Goal: Check status

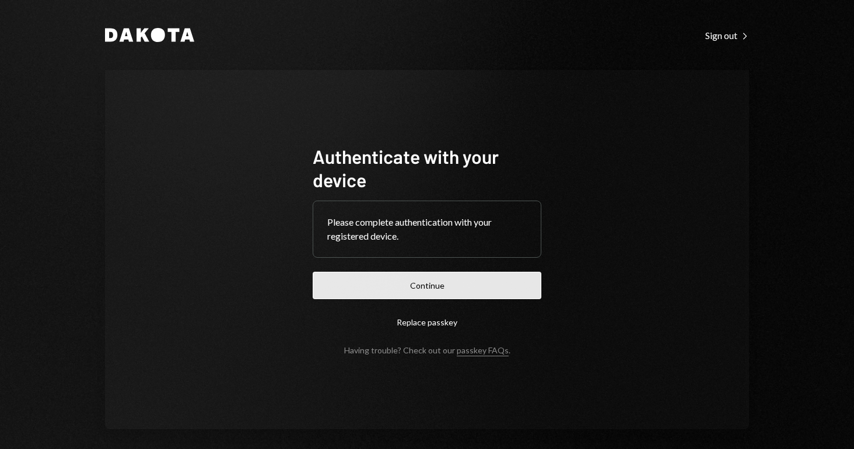
click at [396, 292] on button "Continue" at bounding box center [426, 285] width 229 height 27
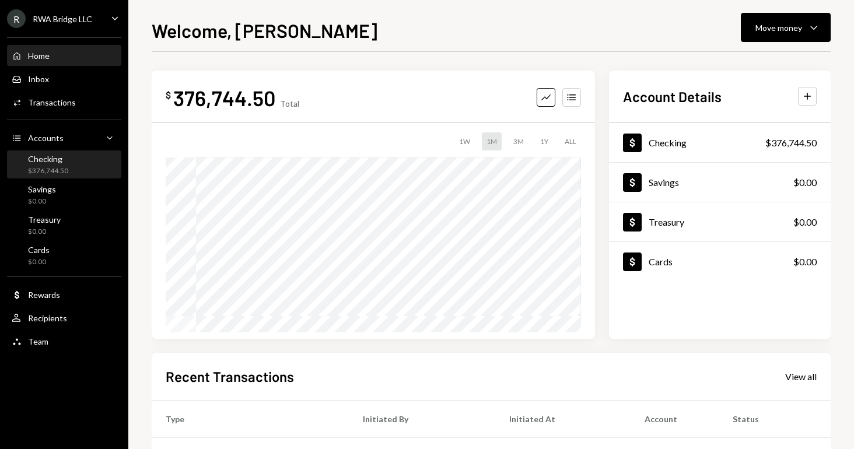
click at [82, 156] on div "Checking $376,744.50" at bounding box center [64, 165] width 105 height 22
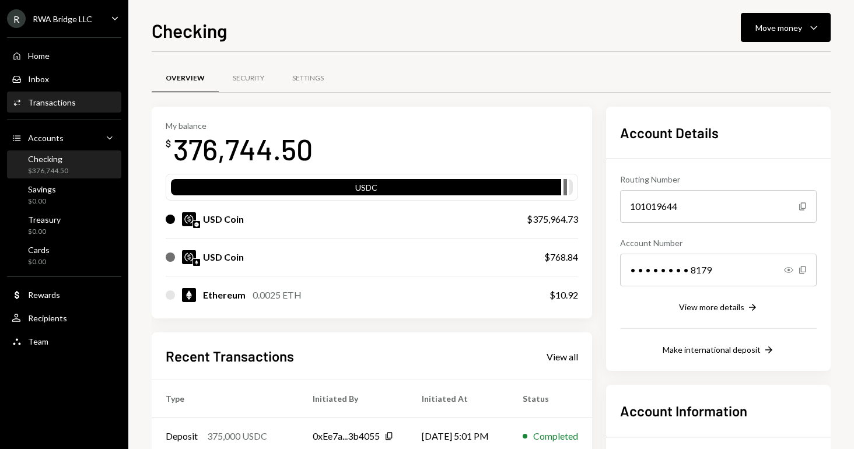
click at [45, 108] on div "Activities Transactions" at bounding box center [64, 103] width 105 height 20
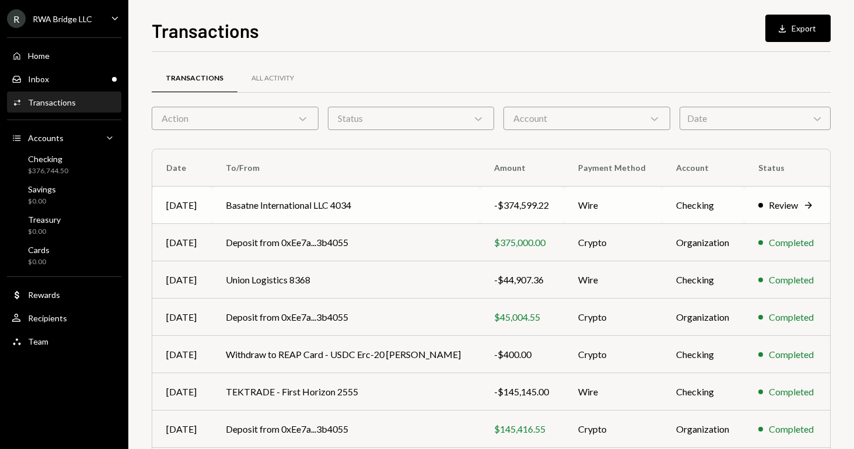
click at [770, 210] on div "Review" at bounding box center [782, 205] width 29 height 14
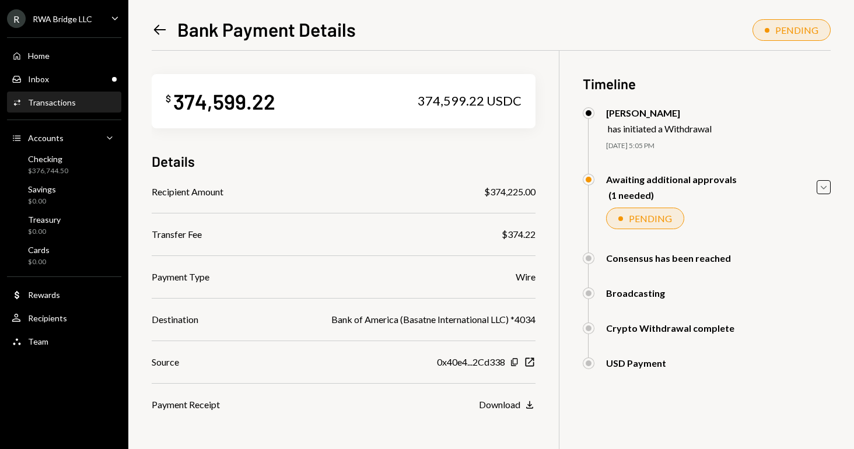
click at [816, 188] on div "Awaiting additional approvals (1 needed) Caret Down" at bounding box center [706, 187] width 248 height 27
click at [825, 188] on icon "Caret Down" at bounding box center [823, 187] width 13 height 13
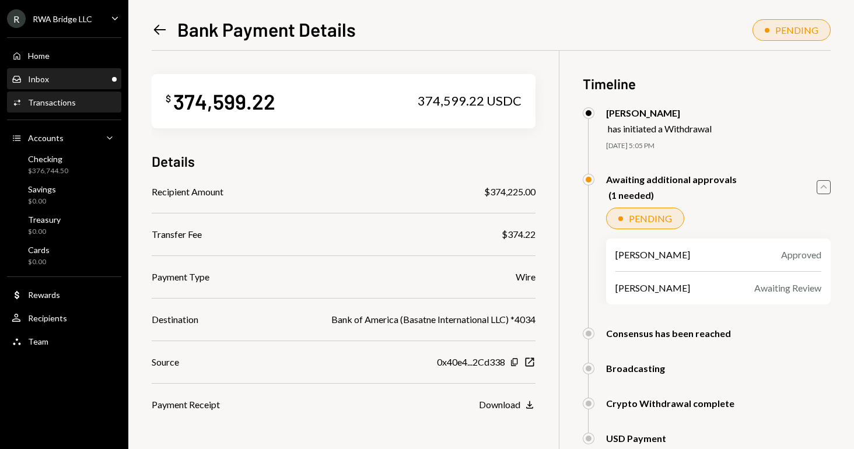
click at [92, 72] on div "Inbox Inbox" at bounding box center [64, 79] width 105 height 20
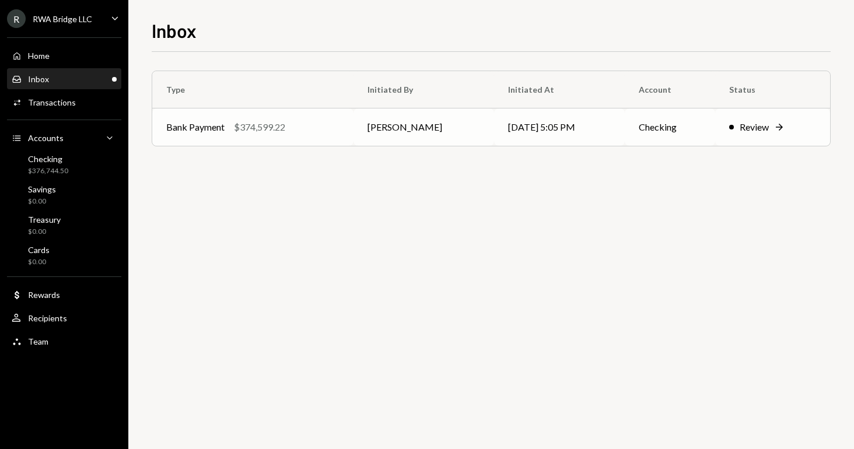
click at [752, 136] on td "Review Right Arrow" at bounding box center [772, 126] width 115 height 37
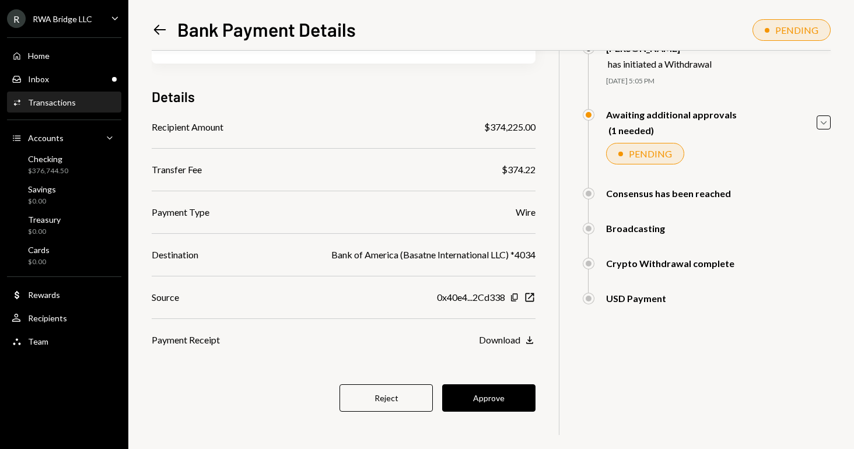
scroll to position [65, 0]
click at [518, 391] on button "Approve" at bounding box center [488, 397] width 93 height 27
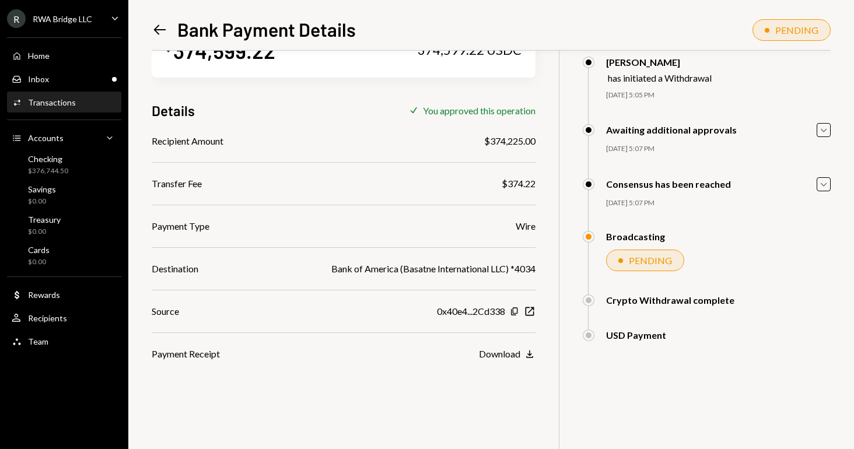
scroll to position [51, 0]
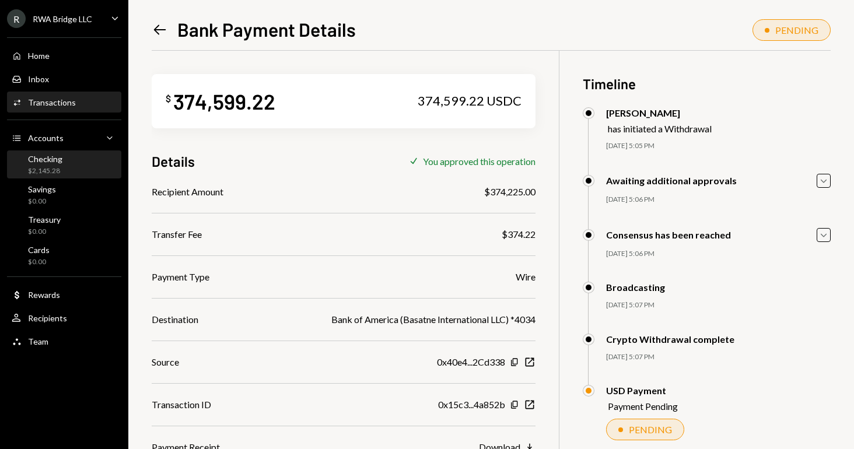
click at [88, 168] on div "Checking $2,145.28" at bounding box center [64, 165] width 105 height 22
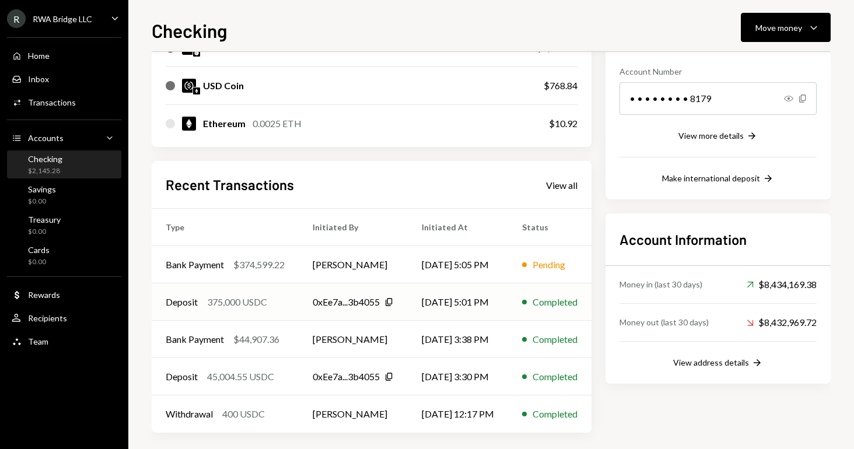
scroll to position [170, 0]
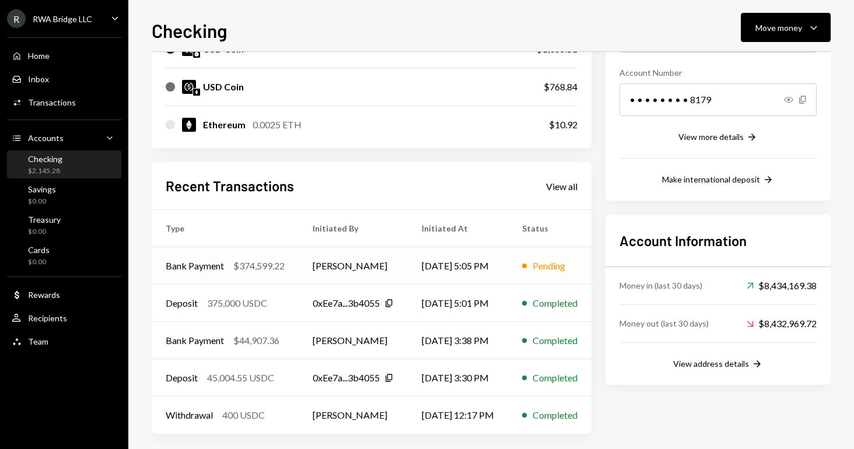
click at [565, 269] on div "Pending" at bounding box center [548, 266] width 33 height 14
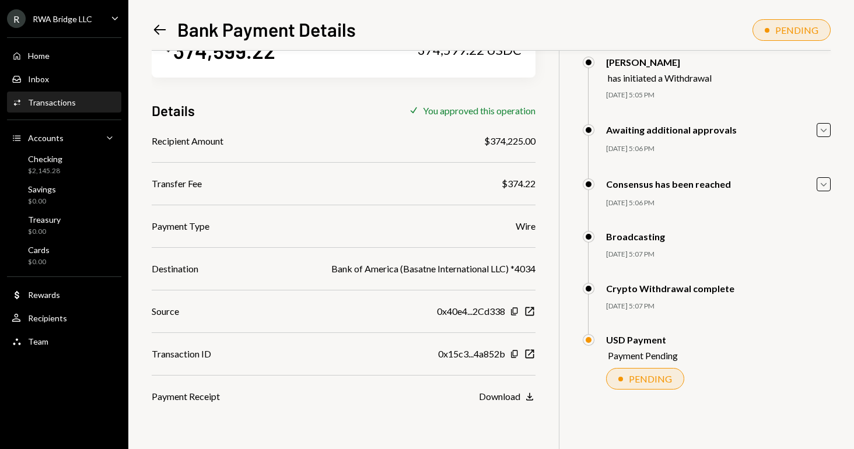
scroll to position [51, 0]
